Goal: Communication & Community: Answer question/provide support

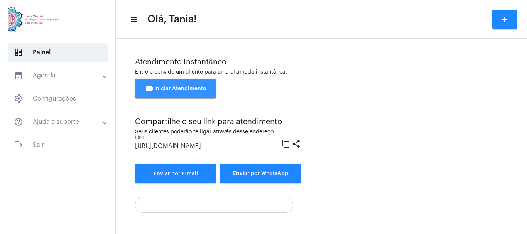
click at [173, 85] on button "videocam Iniciar Atendimento" at bounding box center [175, 88] width 81 height 19
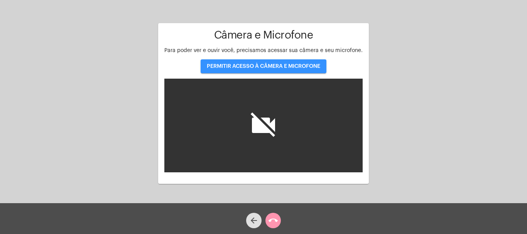
click at [250, 66] on span "PERMITIR ACESSO À CÂMERA E MICROFONE" at bounding box center [263, 66] width 113 height 5
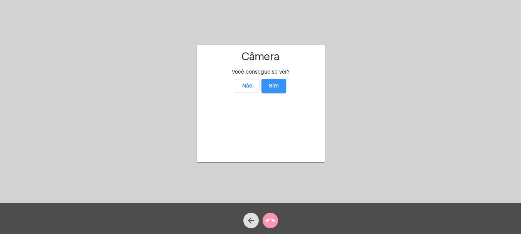
click at [273, 83] on span "Sim" at bounding box center [274, 85] width 10 height 5
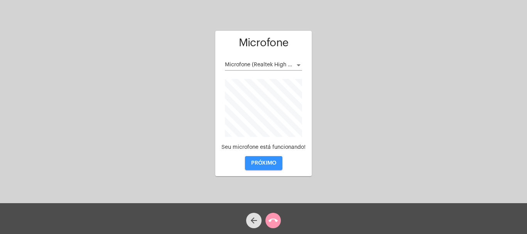
click at [259, 163] on span "PRÓXIMO" at bounding box center [263, 163] width 25 height 5
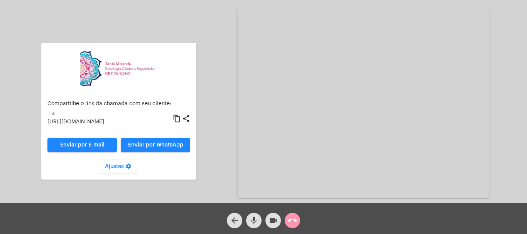
click at [295, 218] on mat-icon "call_end" at bounding box center [292, 220] width 9 height 9
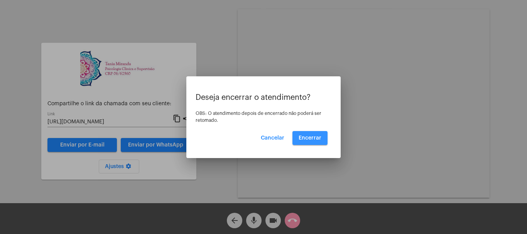
click at [315, 138] on span "Encerrar" at bounding box center [310, 137] width 23 height 5
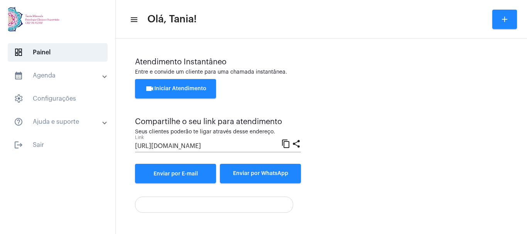
click at [461, 156] on div "Atendimento Instantâneo Entre e convide um cliente para uma chamada instantânea…" at bounding box center [321, 120] width 373 height 125
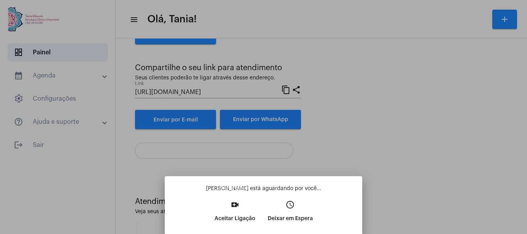
click at [239, 207] on mat-icon "video_call" at bounding box center [234, 204] width 9 height 9
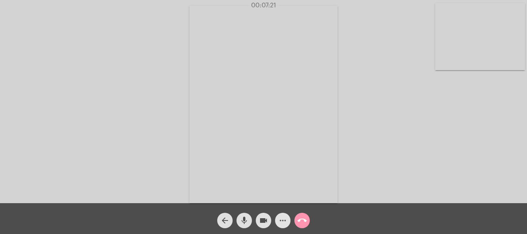
click at [284, 220] on mat-icon "more_horiz" at bounding box center [282, 220] width 9 height 9
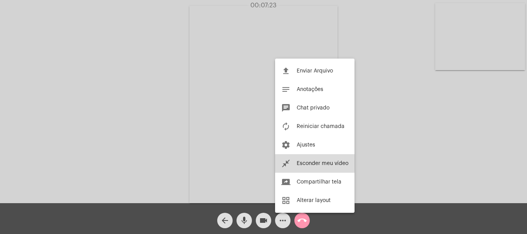
click at [314, 166] on span "Esconder meu vídeo" at bounding box center [323, 163] width 52 height 5
